Goal: Task Accomplishment & Management: Complete application form

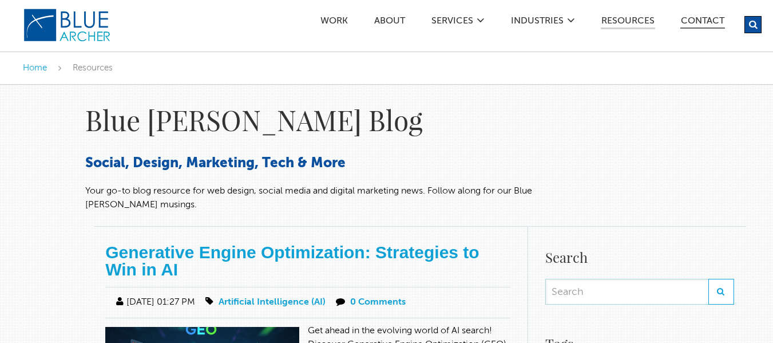
click at [702, 17] on link "Contact" at bounding box center [703, 23] width 45 height 12
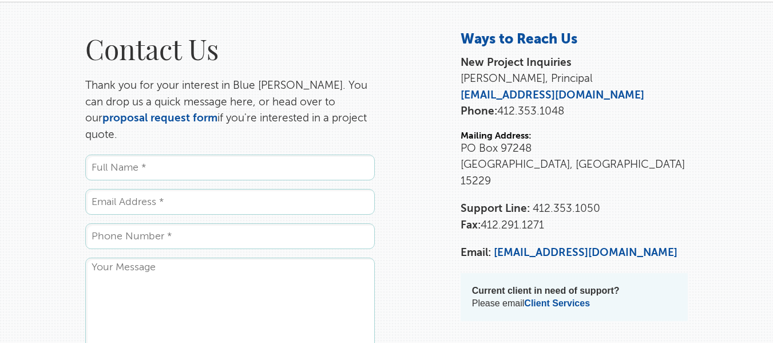
scroll to position [172, 0]
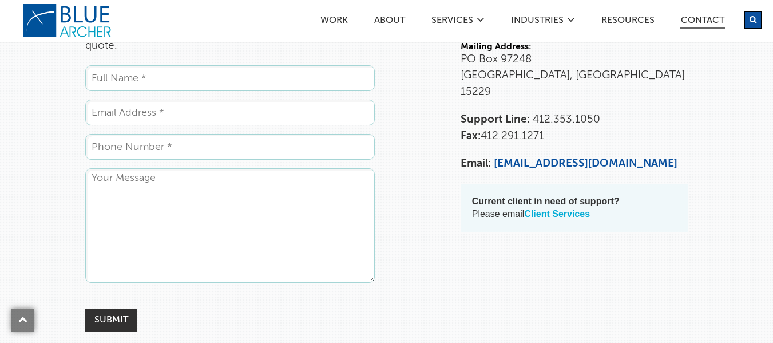
click at [566, 209] on link "Client Services" at bounding box center [557, 214] width 66 height 10
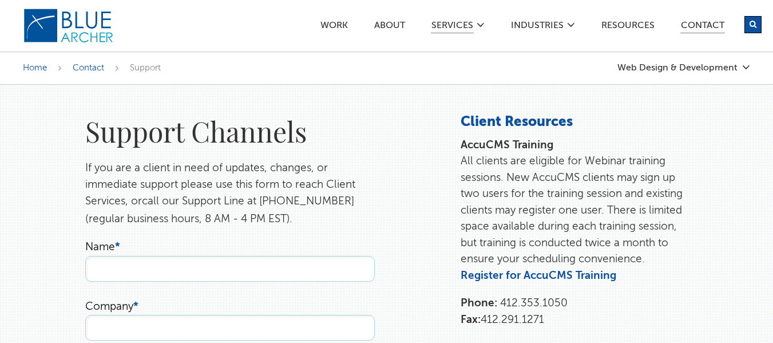
scroll to position [115, 0]
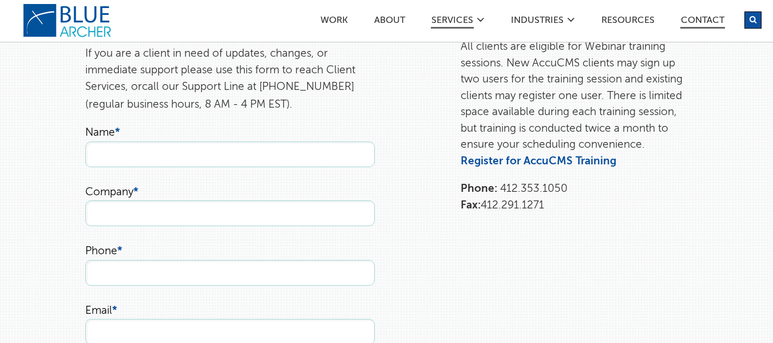
click at [127, 139] on li "Name *" at bounding box center [230, 146] width 290 height 42
click at [133, 152] on input "Name *" at bounding box center [230, 154] width 290 height 26
type input "[PERSON_NAME]"
type input "FOX IV Technologies, Inc."
type input "7243873503"
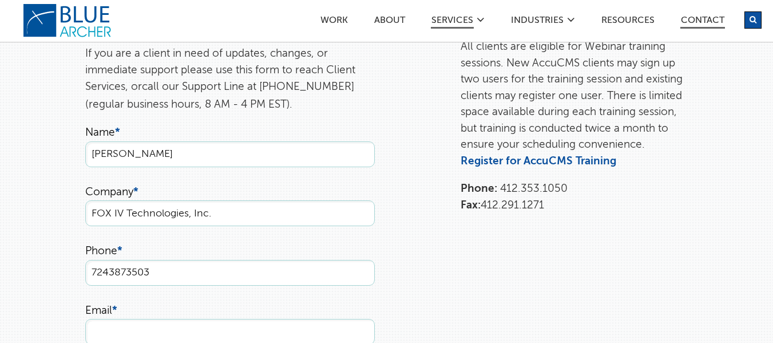
type input "[EMAIL_ADDRESS][DOMAIN_NAME]"
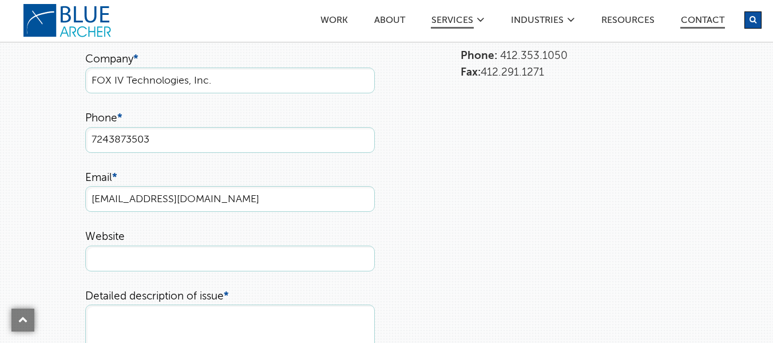
scroll to position [344, 0]
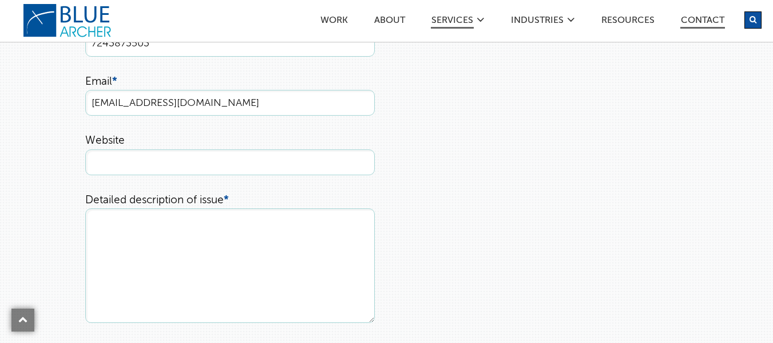
click at [152, 169] on input "Website" at bounding box center [230, 162] width 290 height 26
type input "[DOMAIN_NAME]"
click at [164, 226] on textarea "Detailed description of issue *" at bounding box center [230, 265] width 290 height 115
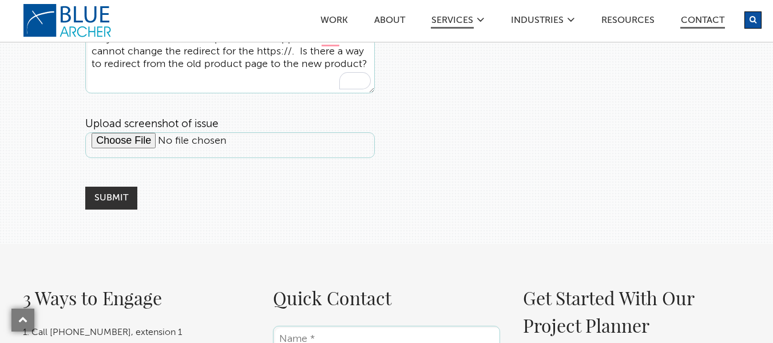
scroll to position [573, 0]
type textarea "I haved added a new product to replace an old one. I wanted to redirect the old…"
click at [124, 204] on input "Submit" at bounding box center [111, 198] width 52 height 23
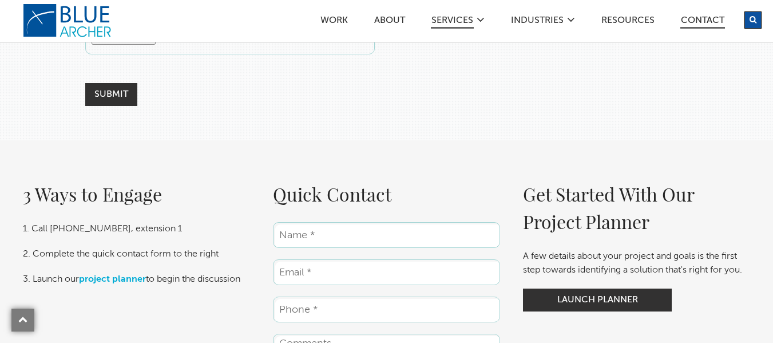
scroll to position [687, 0]
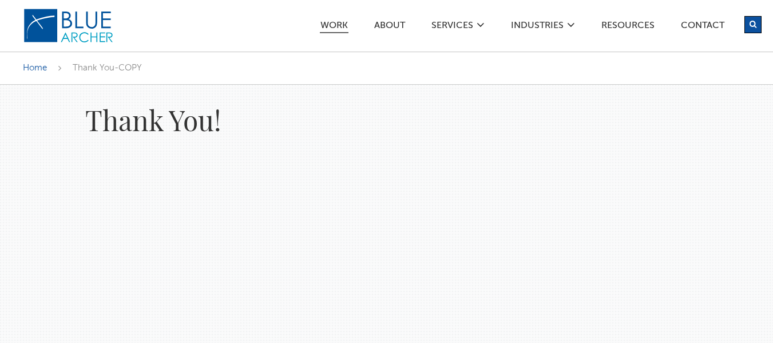
click at [334, 27] on link "Work" at bounding box center [334, 27] width 29 height 12
